Goal: Find specific page/section

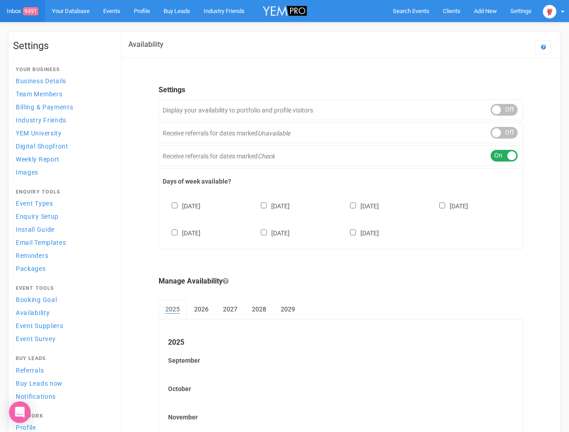
click at [284, 216] on div "[DATE] [DATE] [DATE] [DATE] [DATE] [DATE] [DATE]" at bounding box center [341, 215] width 357 height 54
click at [411, 11] on span "Search Events" at bounding box center [411, 11] width 36 height 7
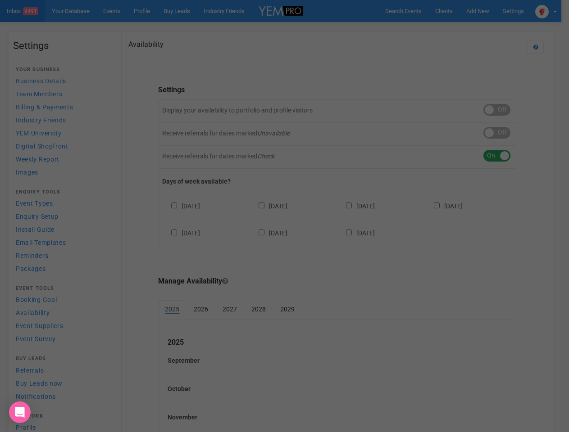
click at [0, 0] on div "Loading..." at bounding box center [0, 0] width 0 height 0
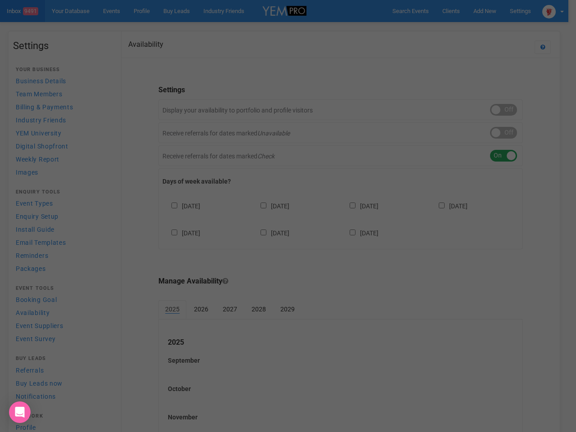
click at [464, 29] on div "Loading..." at bounding box center [288, 216] width 576 height 432
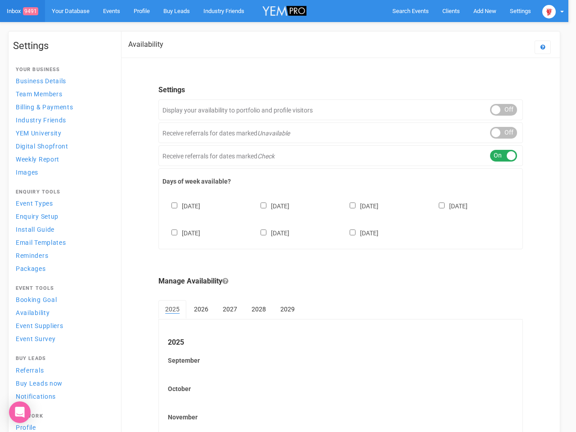
click at [553, 11] on div at bounding box center [288, 216] width 576 height 432
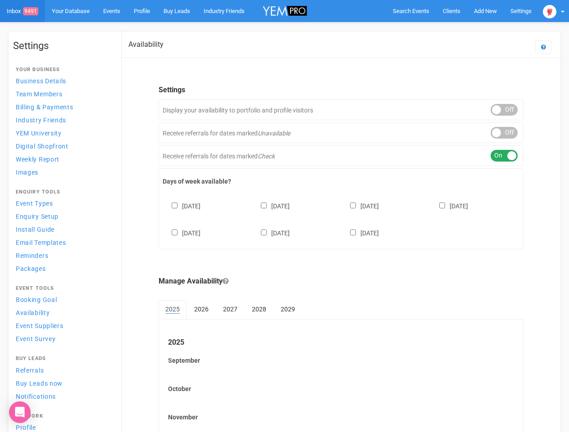
click at [504, 110] on div "ON OFF" at bounding box center [503, 110] width 27 height 12
click at [504, 133] on div "ON OFF" at bounding box center [503, 133] width 27 height 12
click at [504, 156] on div "ON OFF" at bounding box center [503, 156] width 27 height 12
click at [341, 218] on div "[DATE] [DATE] [DATE] [DATE] [DATE] [DATE] [DATE]" at bounding box center [341, 215] width 357 height 54
